Goal: Task Accomplishment & Management: Use online tool/utility

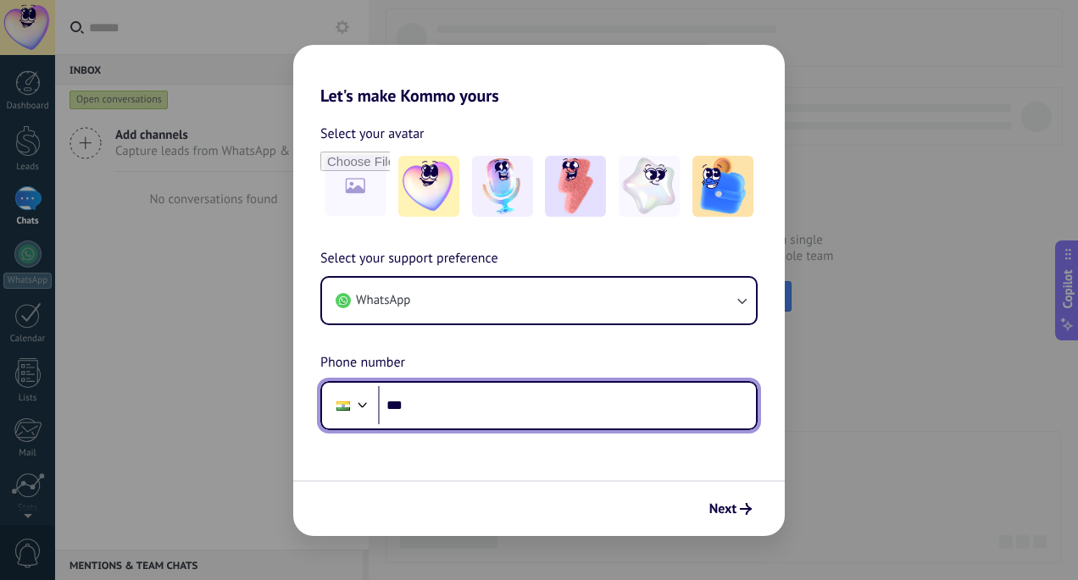
click at [453, 412] on input "***" at bounding box center [567, 405] width 378 height 39
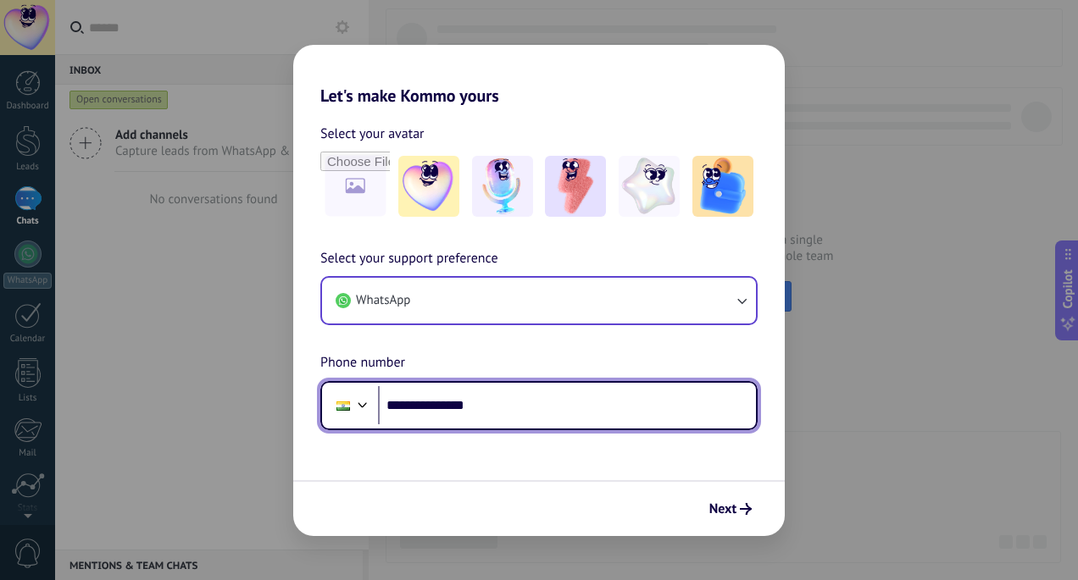
type input "**********"
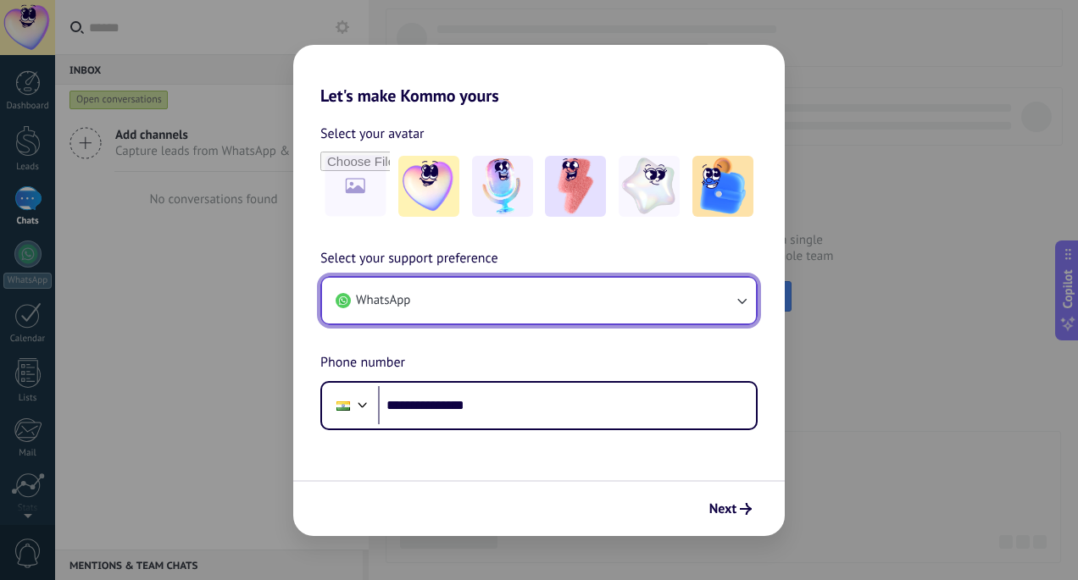
click at [555, 300] on button "WhatsApp" at bounding box center [539, 301] width 434 height 46
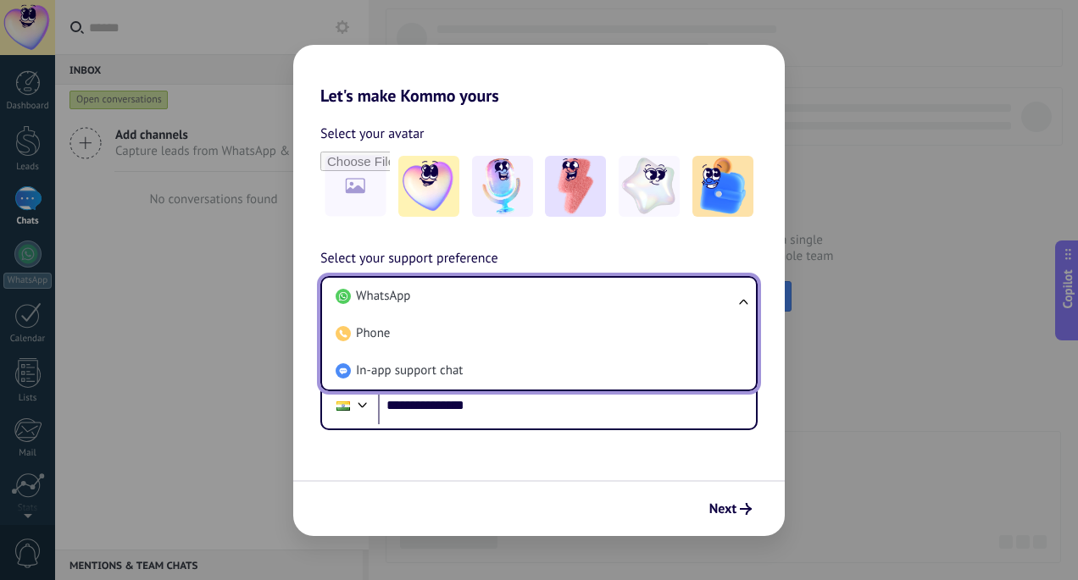
click at [555, 300] on li "WhatsApp" at bounding box center [535, 296] width 413 height 37
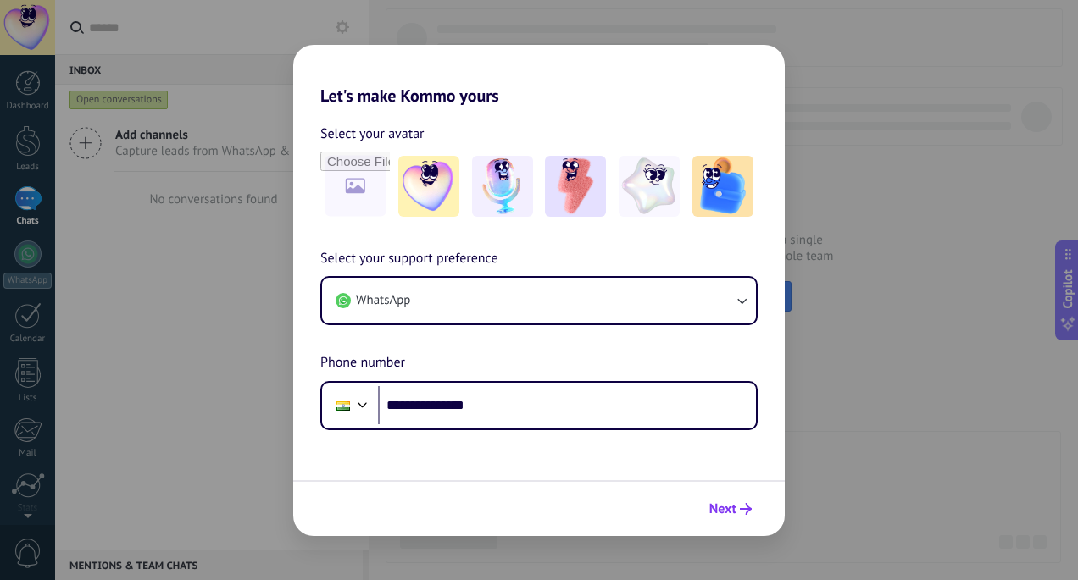
click at [728, 503] on span "Next" at bounding box center [722, 509] width 27 height 12
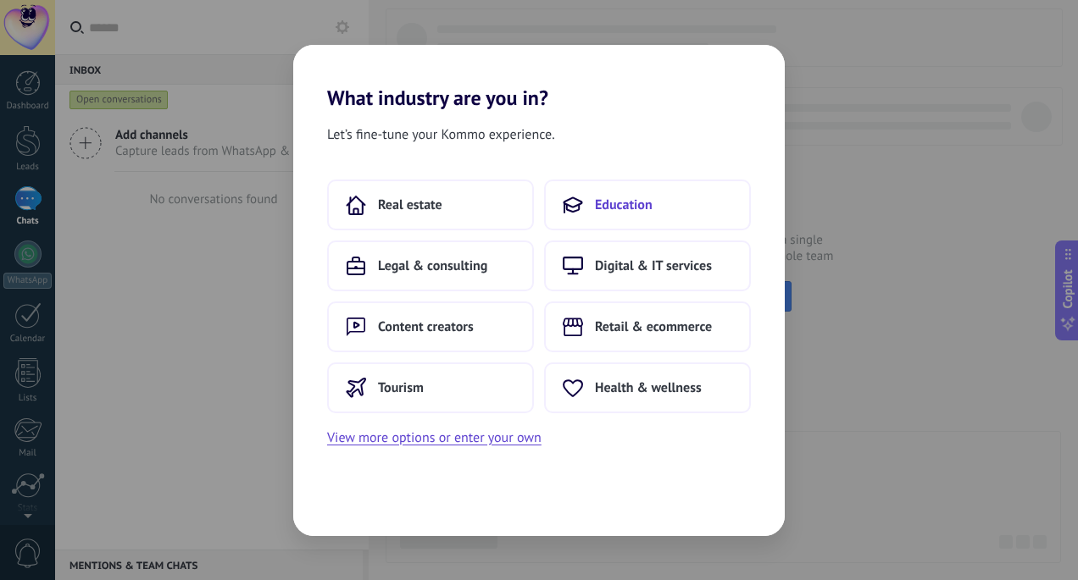
click at [598, 199] on span "Education" at bounding box center [624, 205] width 58 height 17
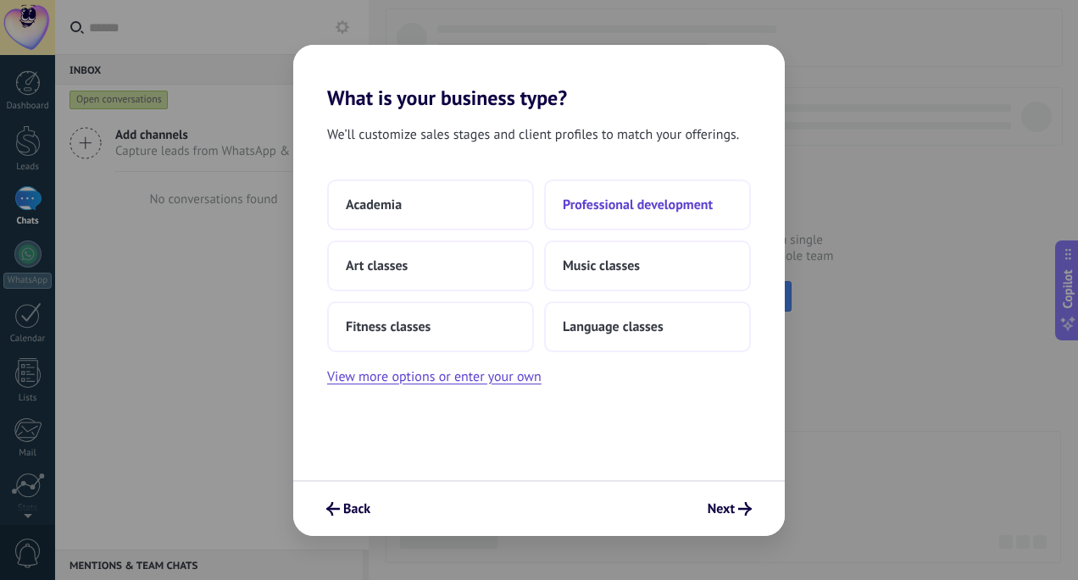
click at [582, 190] on button "Professional development" at bounding box center [647, 205] width 207 height 51
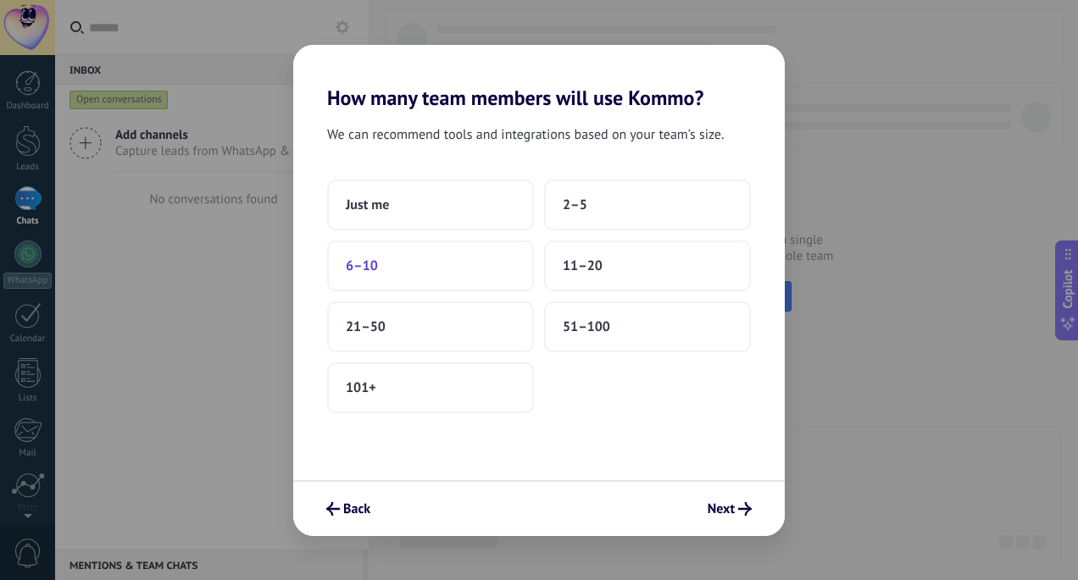
click at [432, 272] on button "6–10" at bounding box center [430, 266] width 207 height 51
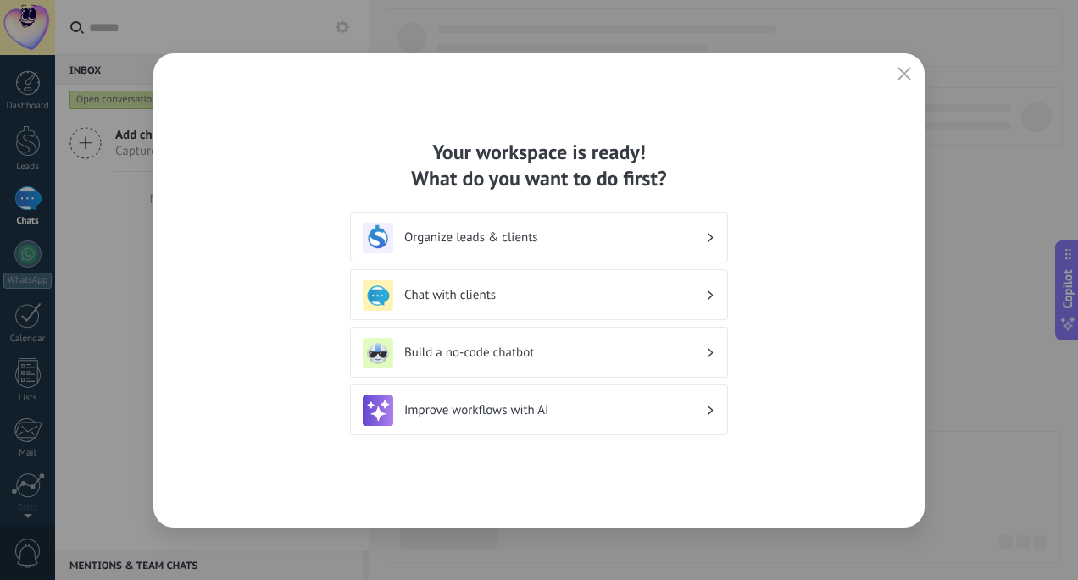
click at [604, 247] on div "Organize leads & clients" at bounding box center [539, 238] width 352 height 30
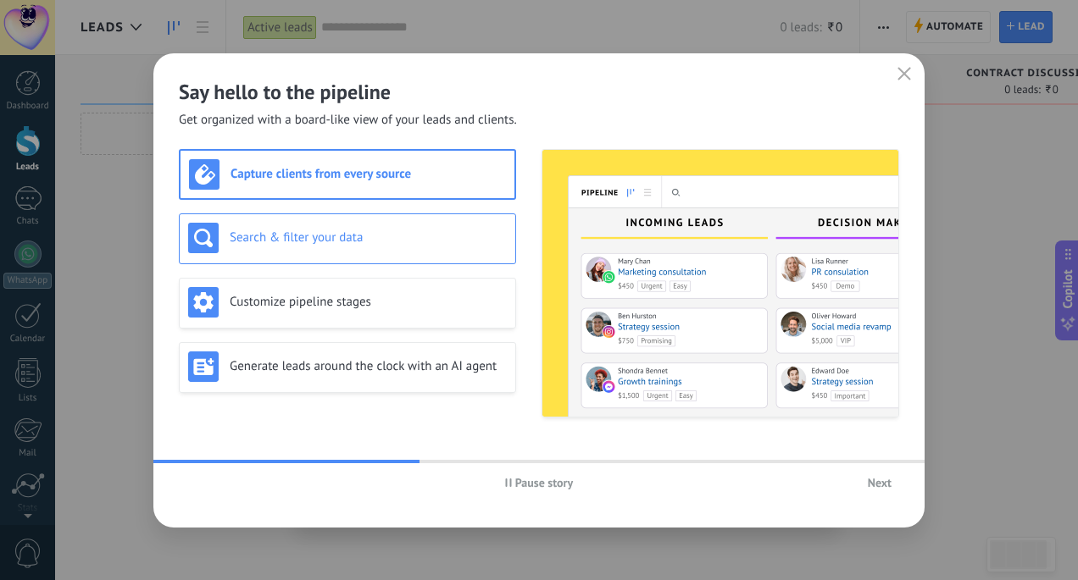
click at [418, 234] on h3 "Search & filter your data" at bounding box center [368, 238] width 277 height 16
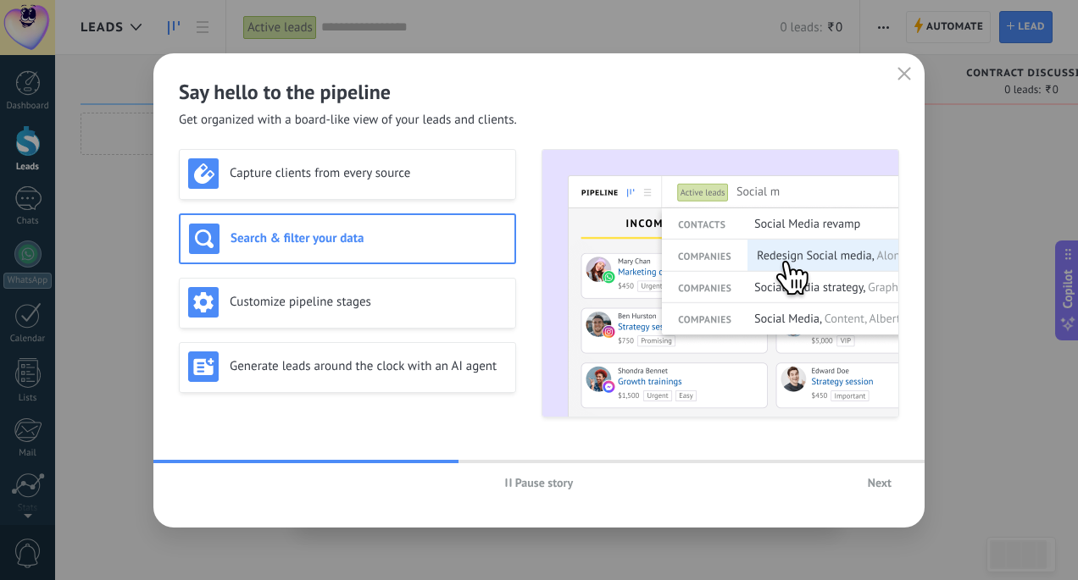
click at [414, 264] on div "Capture clients from every source Search & filter your data Customize pipeline …" at bounding box center [347, 283] width 337 height 269
click at [407, 313] on div "Customize pipeline stages" at bounding box center [347, 302] width 319 height 30
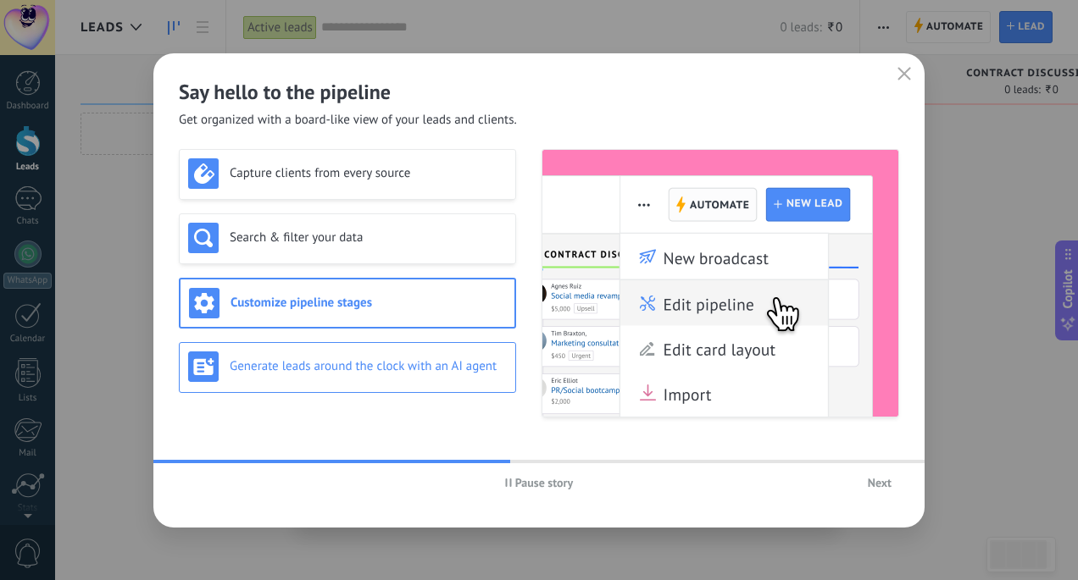
click at [407, 365] on h3 "Generate leads around the clock with an AI agent" at bounding box center [368, 366] width 277 height 16
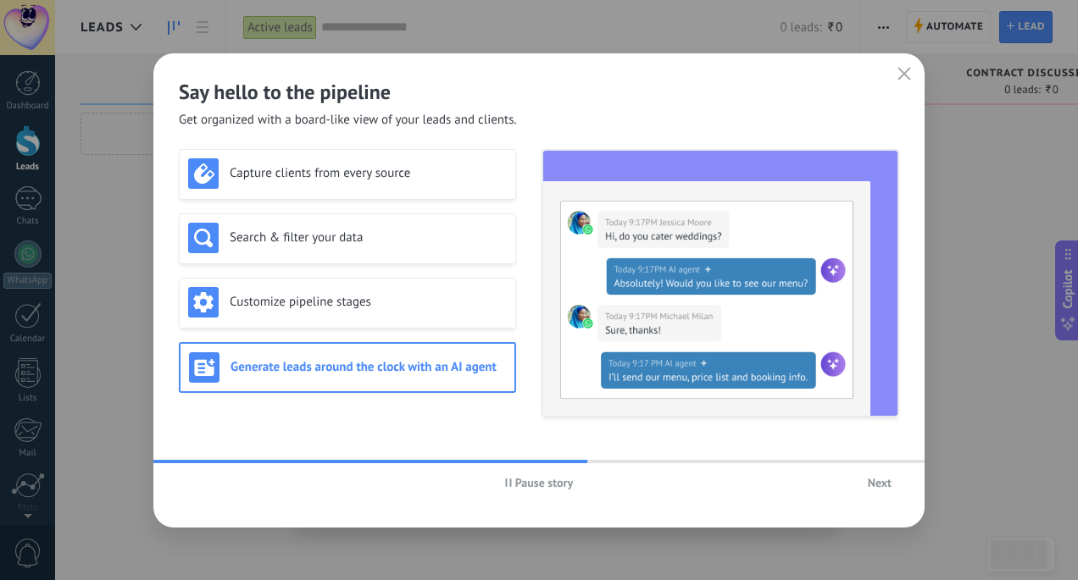
click at [874, 479] on span "Next" at bounding box center [879, 483] width 24 height 12
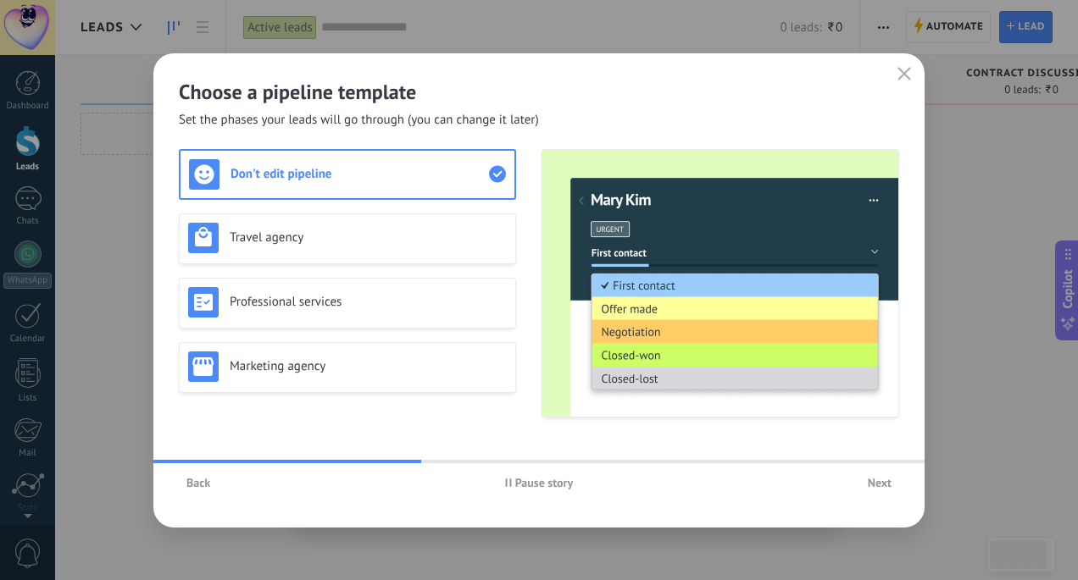
click at [880, 485] on span "Next" at bounding box center [879, 483] width 24 height 12
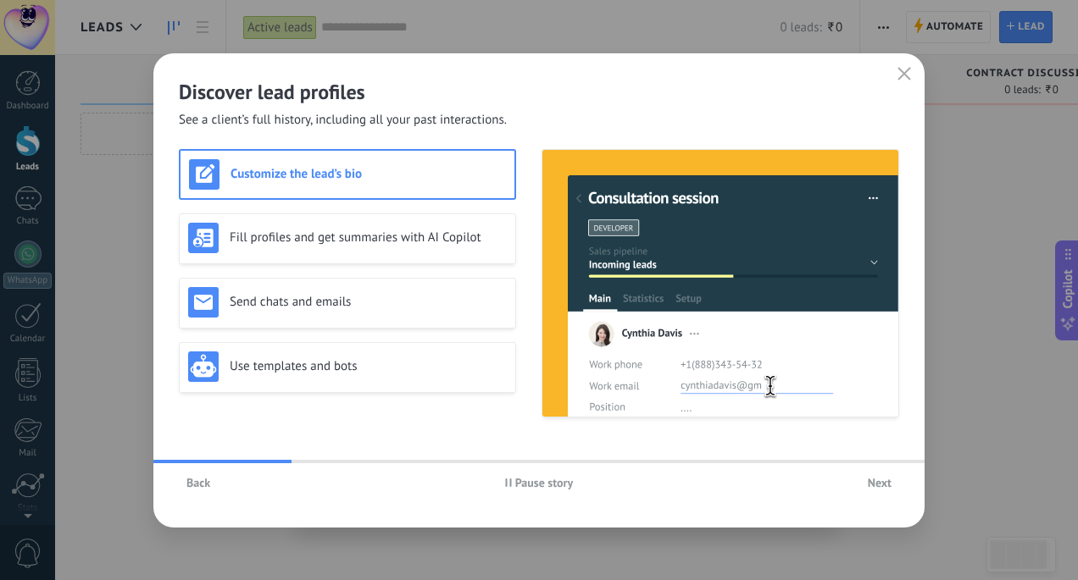
click at [880, 485] on span "Next" at bounding box center [879, 483] width 24 height 12
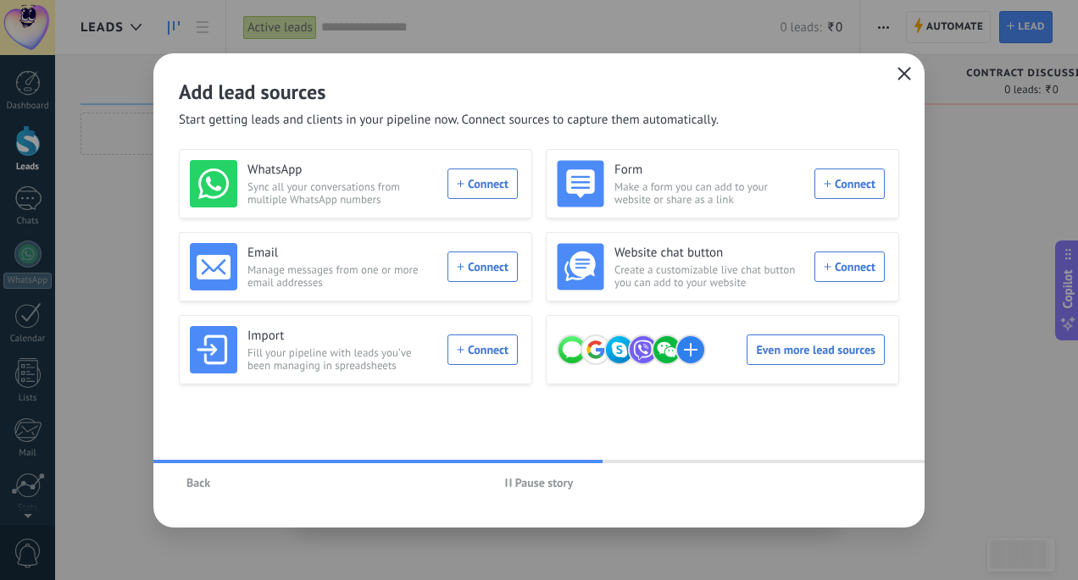
click at [898, 76] on icon "button" at bounding box center [904, 74] width 14 height 14
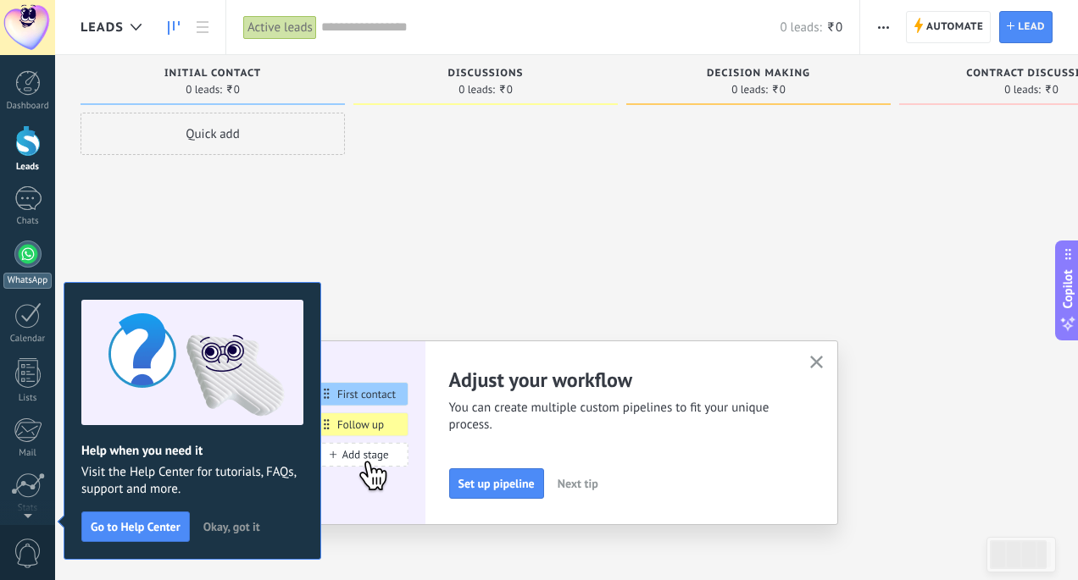
click at [19, 261] on div at bounding box center [27, 254] width 27 height 27
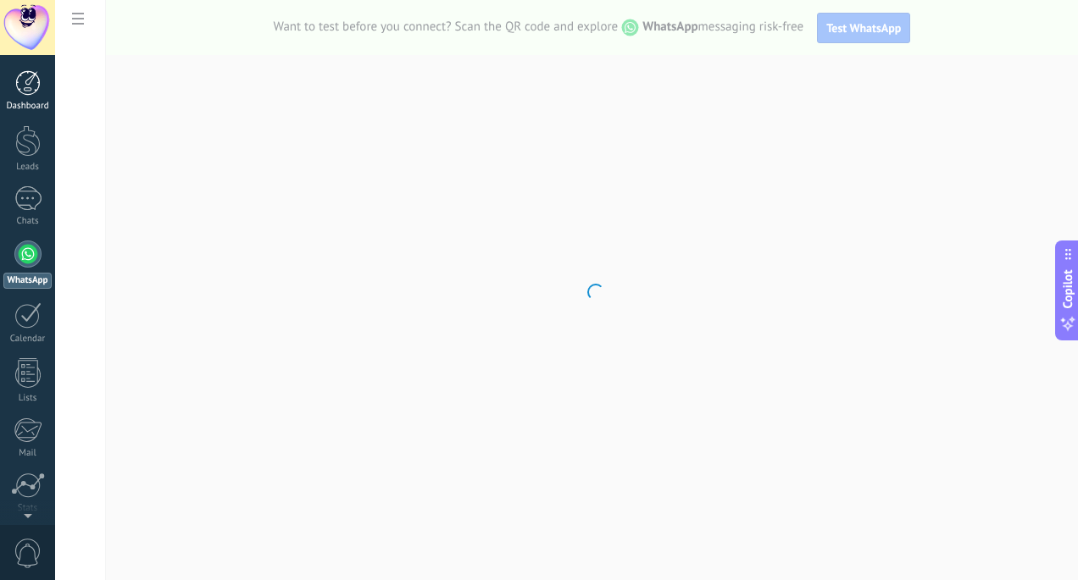
click at [20, 96] on link "Dashboard" at bounding box center [27, 91] width 55 height 42
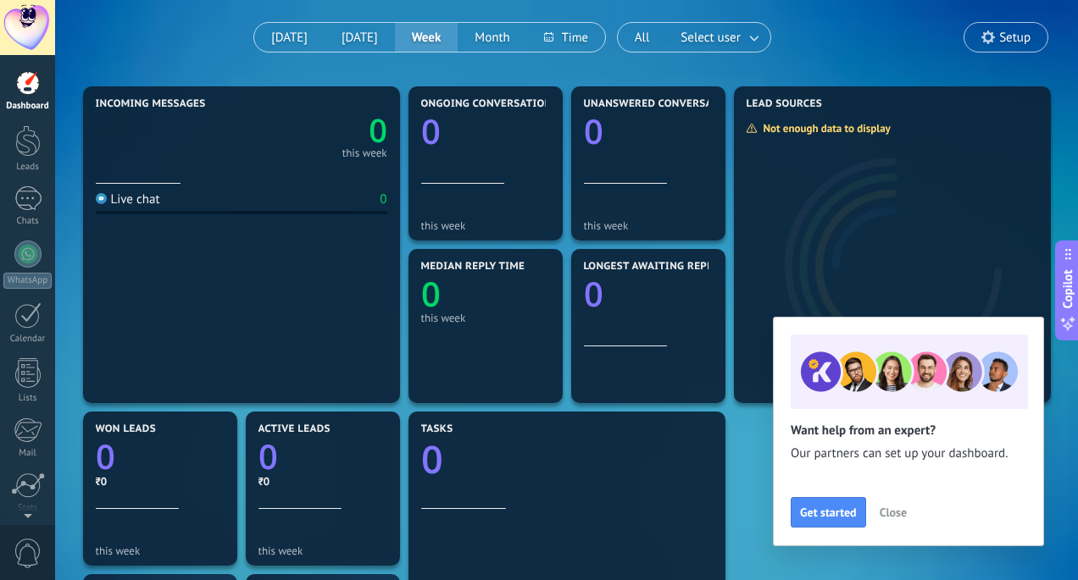
scroll to position [394, 0]
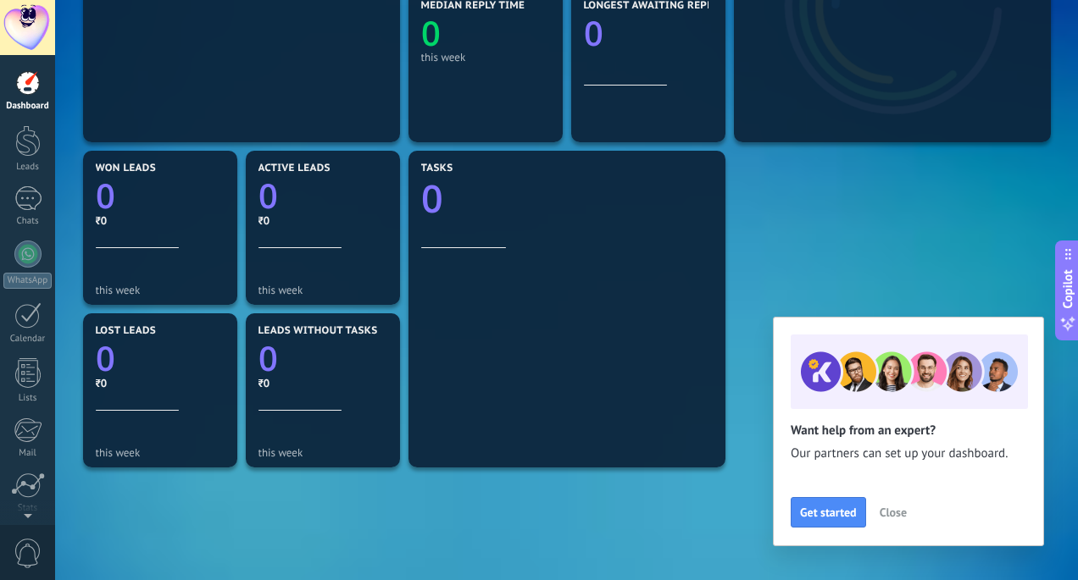
click at [880, 511] on span "Close" at bounding box center [892, 513] width 27 height 12
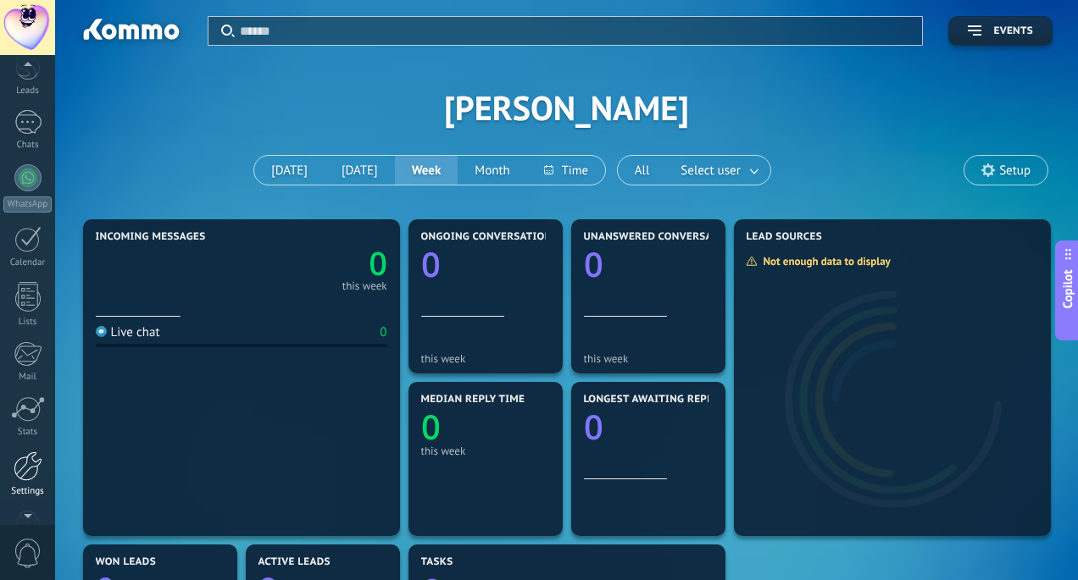
scroll to position [125, 0]
click at [27, 392] on div "Dashboard Leads Chats WhatsApp Customers" at bounding box center [27, 235] width 55 height 579
click at [27, 432] on div at bounding box center [28, 418] width 29 height 30
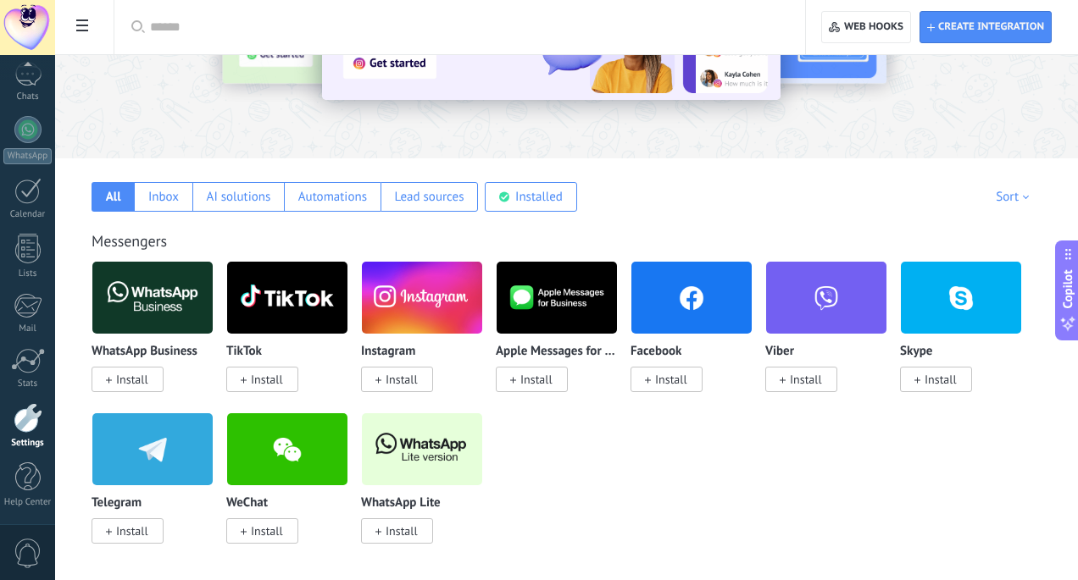
scroll to position [175, 0]
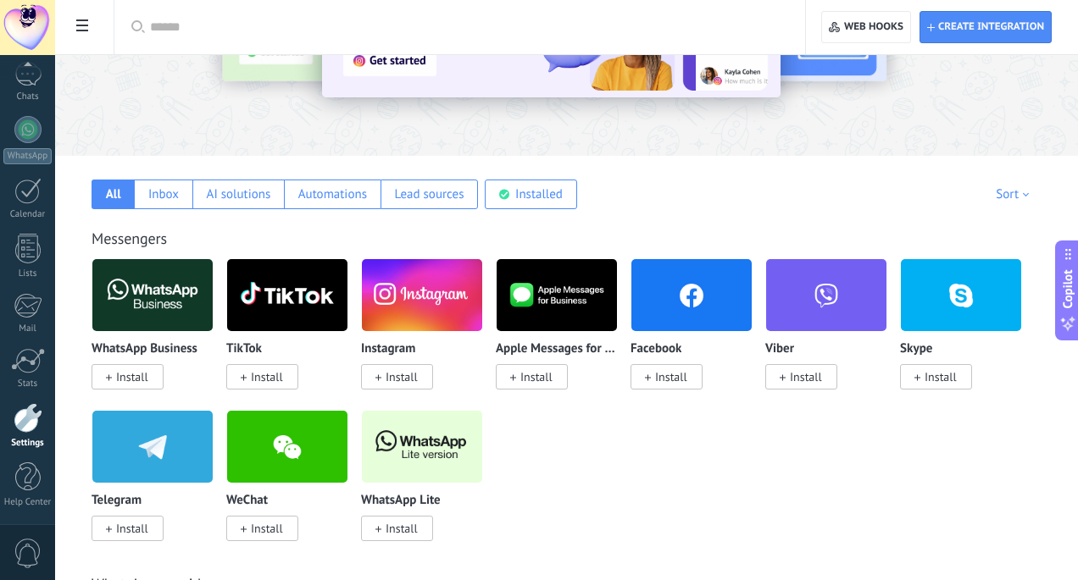
click at [144, 373] on span "Install" at bounding box center [132, 376] width 32 height 15
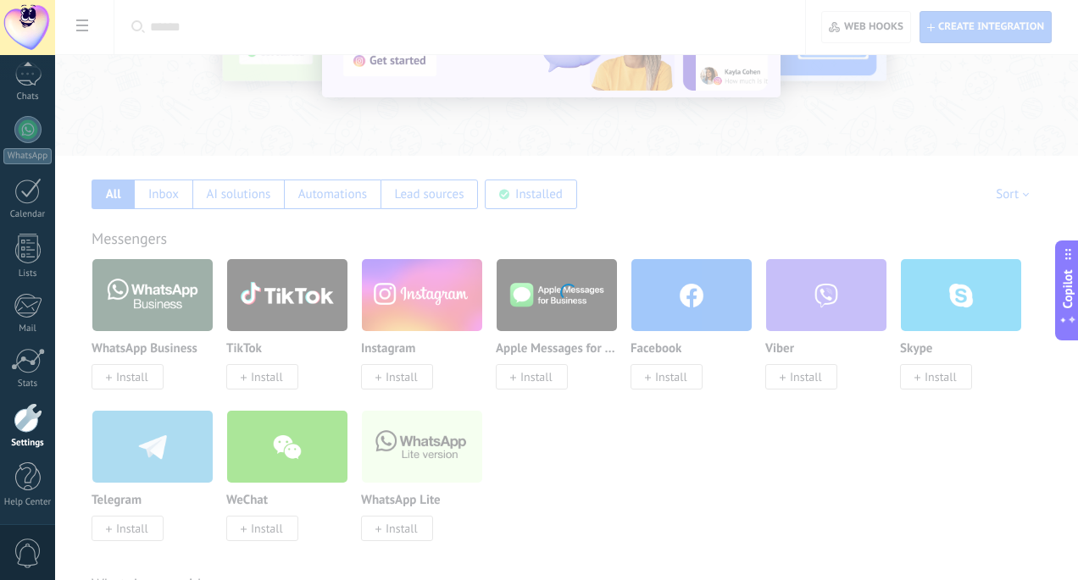
click at [125, 377] on div at bounding box center [566, 290] width 1023 height 580
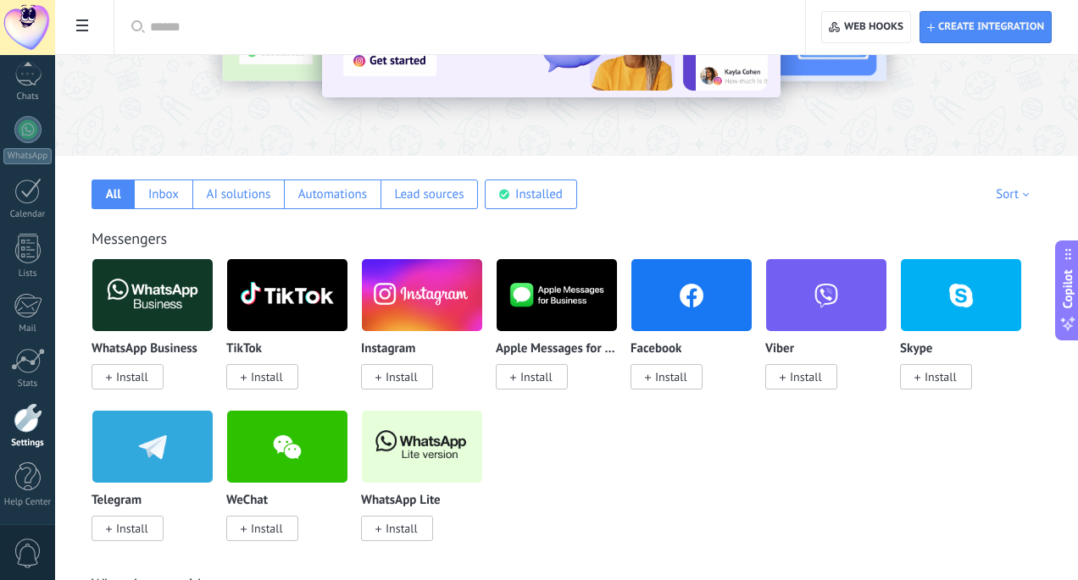
click at [125, 377] on span "Install" at bounding box center [132, 376] width 32 height 15
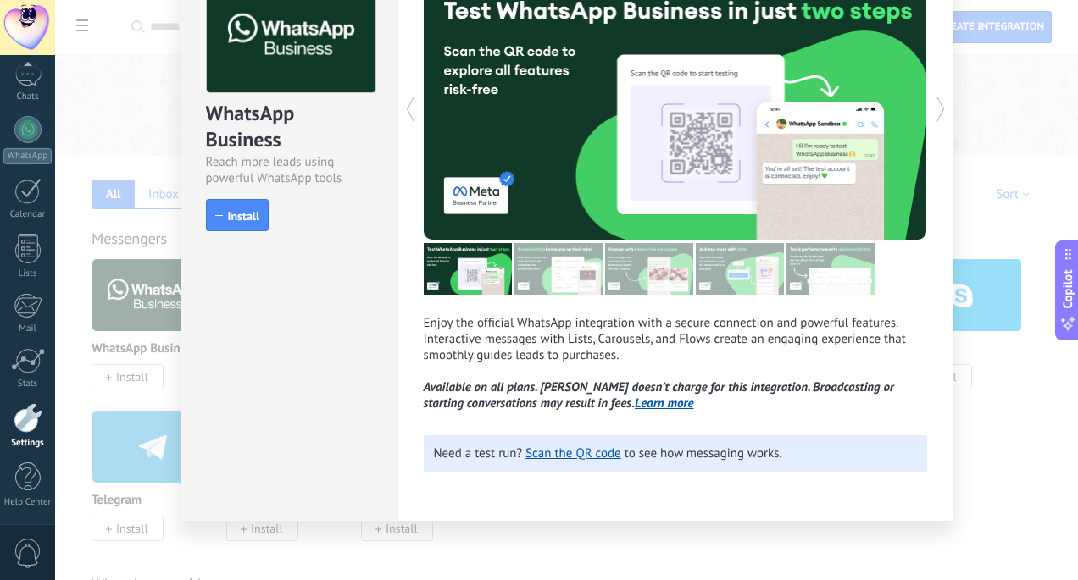
scroll to position [0, 0]
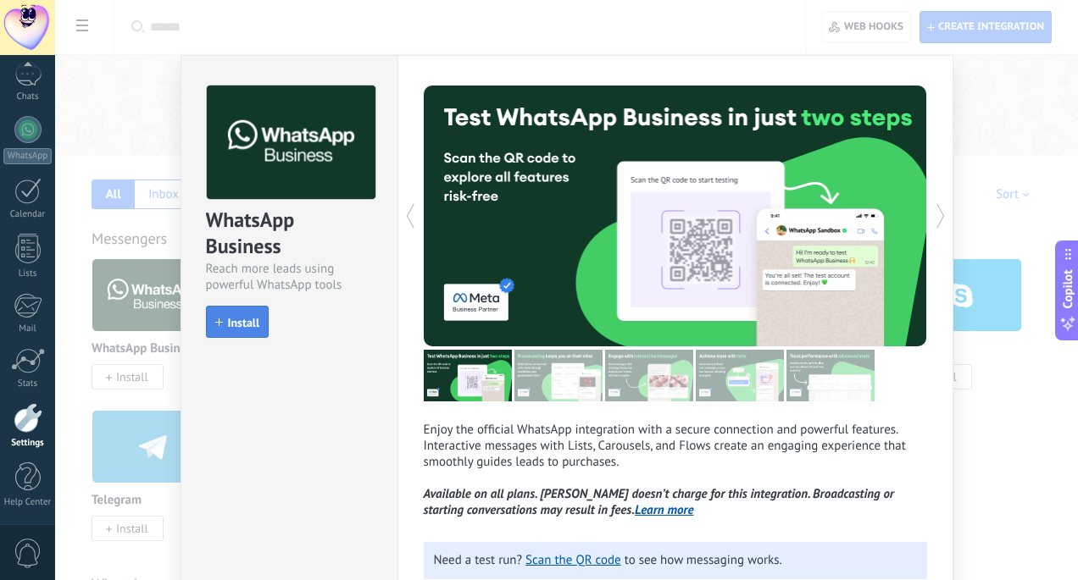
click at [247, 320] on span "Install" at bounding box center [244, 323] width 32 height 12
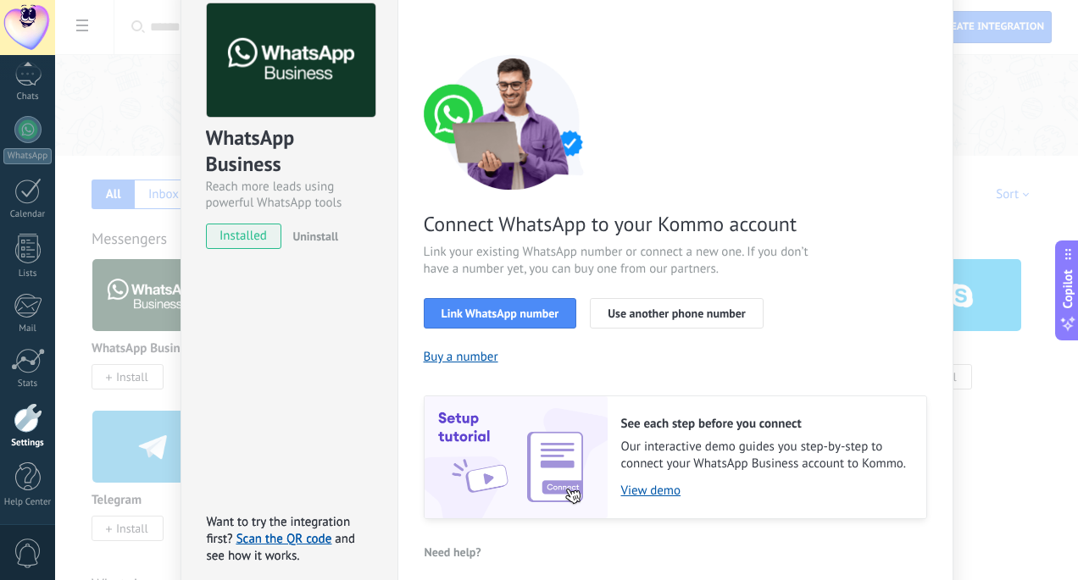
scroll to position [84, 0]
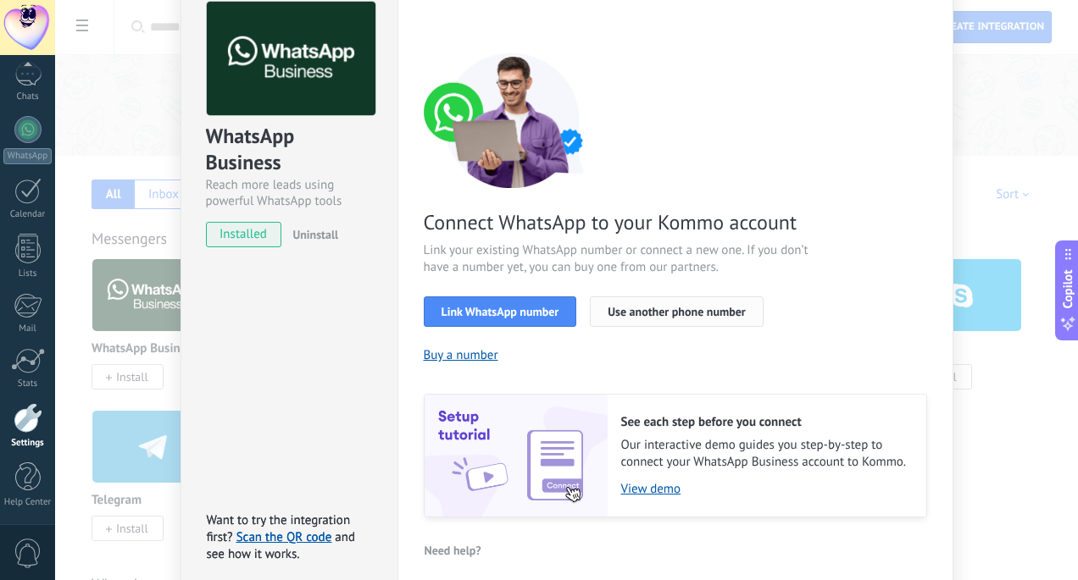
click at [651, 315] on span "Use another phone number" at bounding box center [675, 312] width 137 height 12
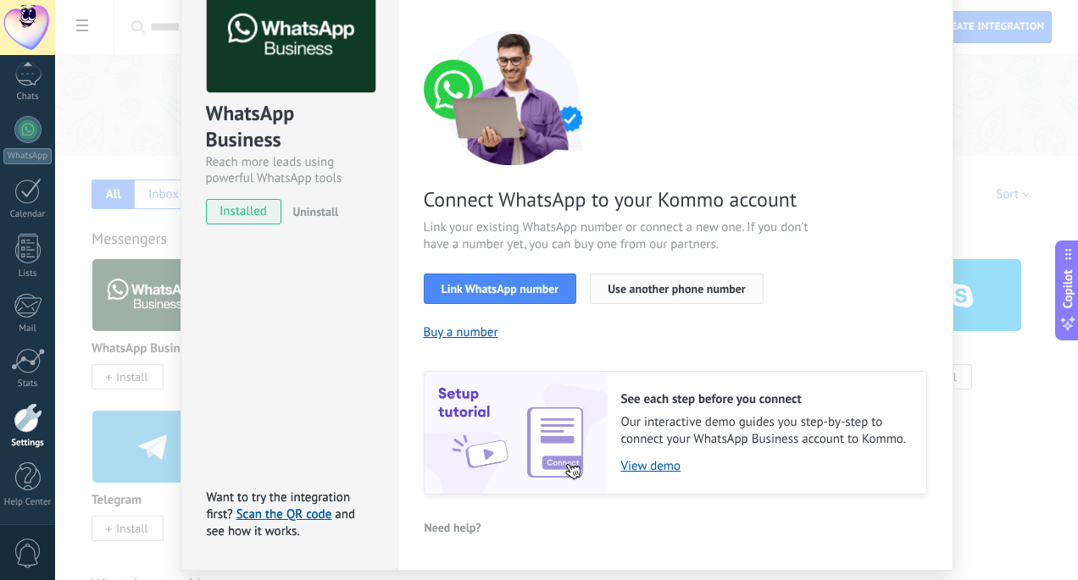
click at [656, 285] on span "Use another phone number" at bounding box center [675, 289] width 137 height 12
click at [649, 291] on span "Use another phone number" at bounding box center [675, 289] width 137 height 12
